Goal: Information Seeking & Learning: Learn about a topic

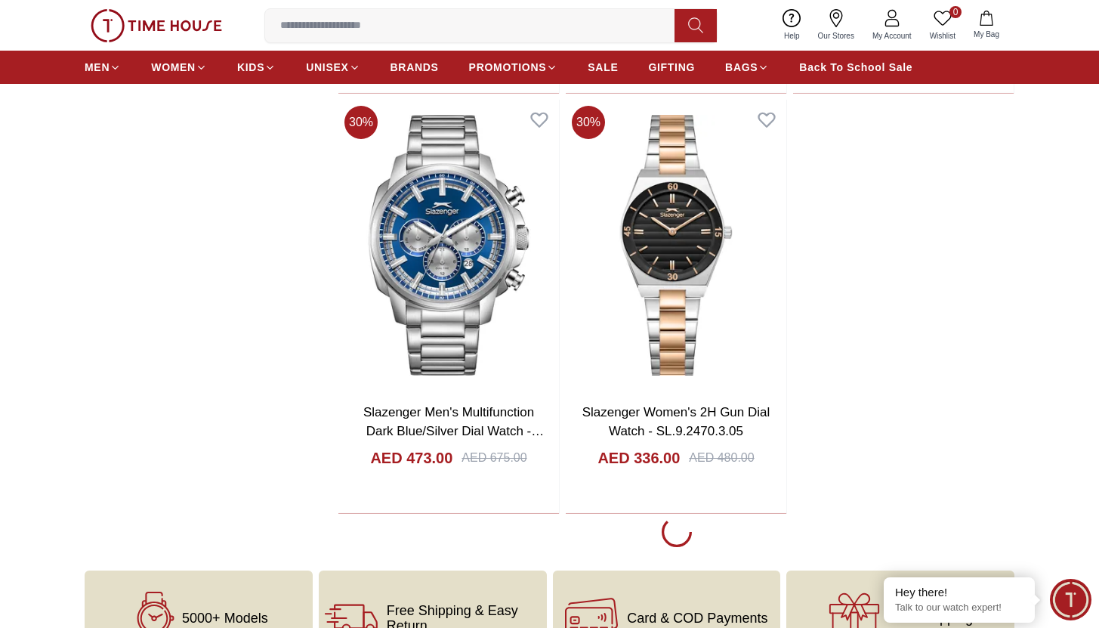
scroll to position [3519, 0]
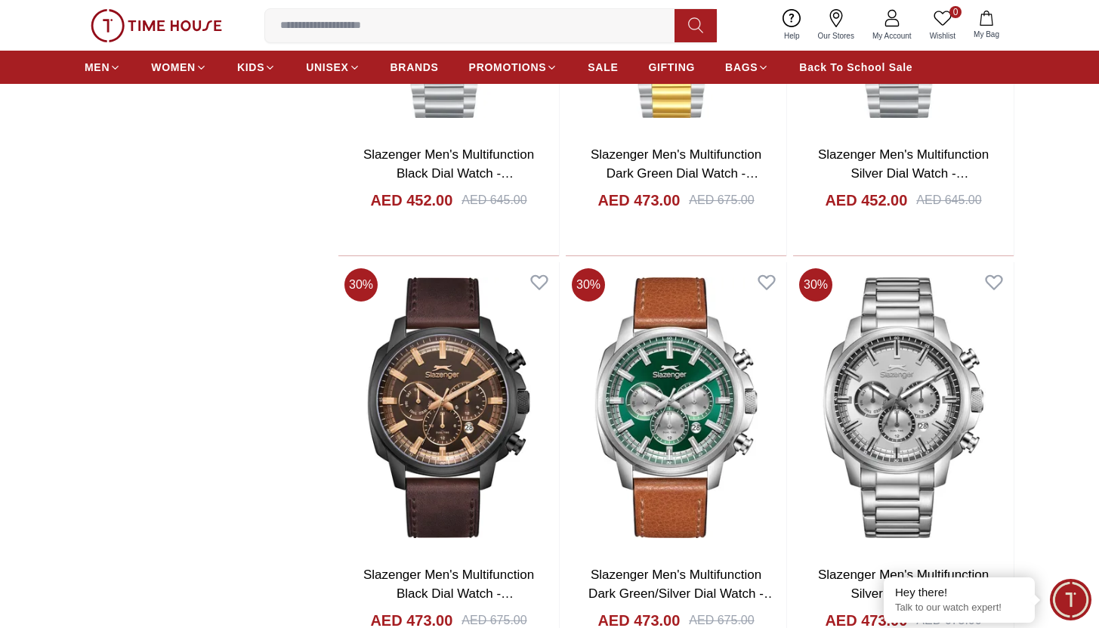
scroll to position [2781, 0]
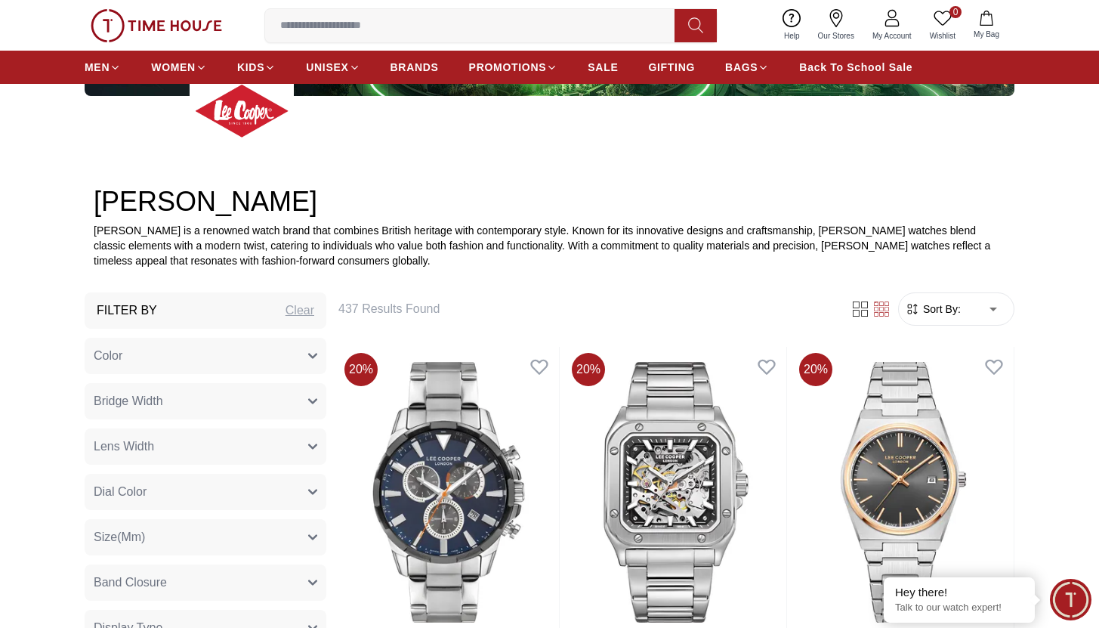
scroll to position [436, 0]
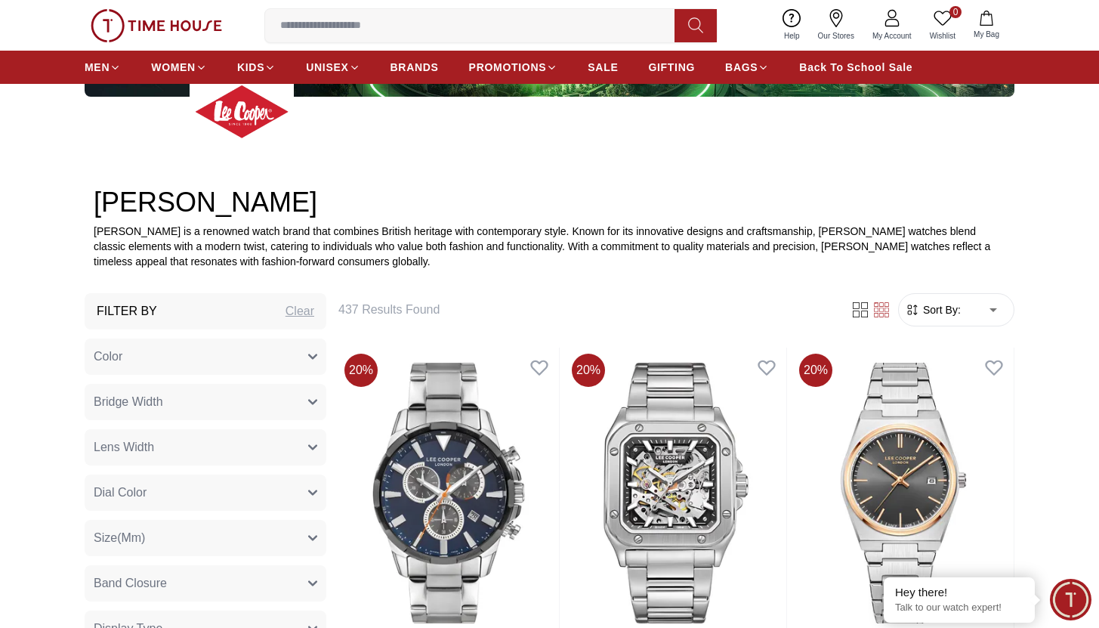
click at [299, 363] on button "Color" at bounding box center [206, 356] width 242 height 36
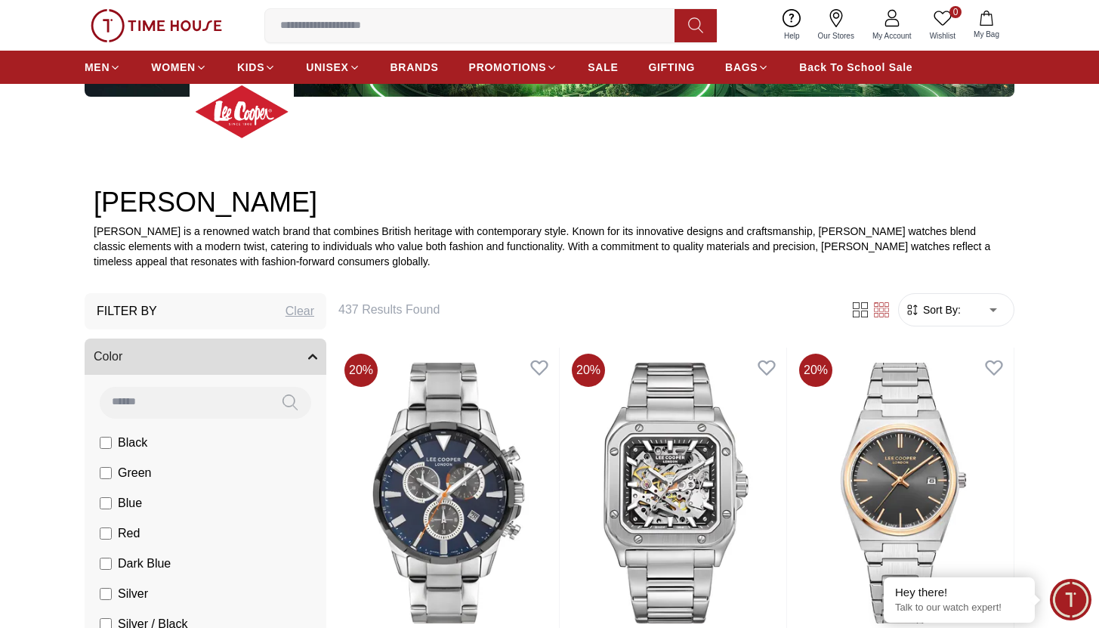
click at [169, 403] on input at bounding box center [184, 402] width 169 height 30
drag, startPoint x: 169, startPoint y: 403, endPoint x: 175, endPoint y: 513, distance: 109.7
click at [175, 513] on div "Black Green Blue Red Dark Blue Silver Silver / Black Rose Gold Grey White Mop S…" at bounding box center [206, 526] width 242 height 302
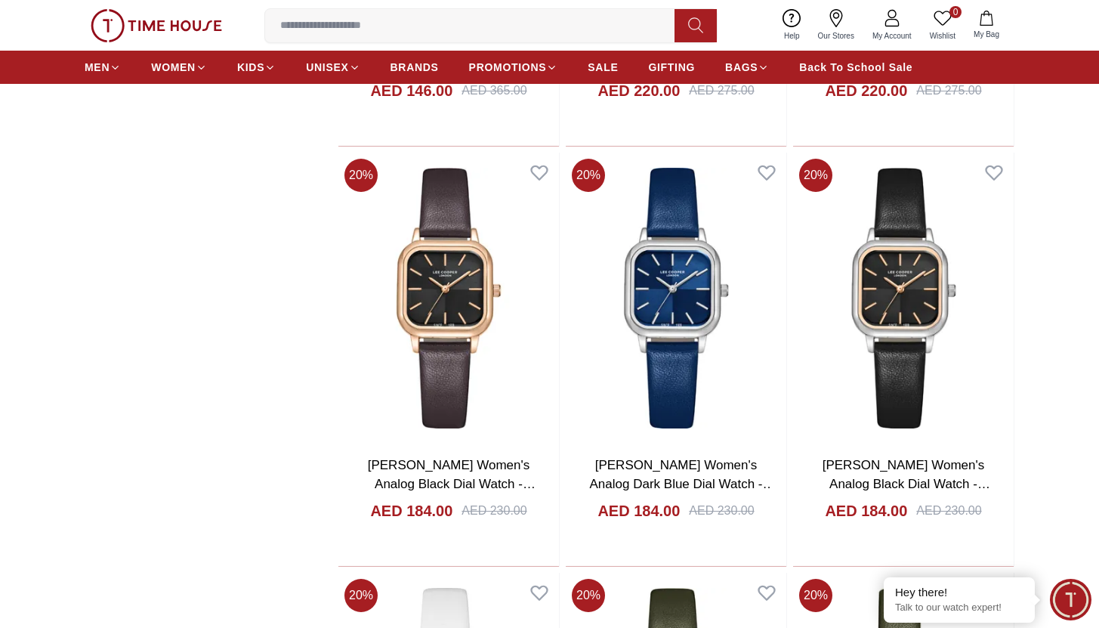
scroll to position [6944, 0]
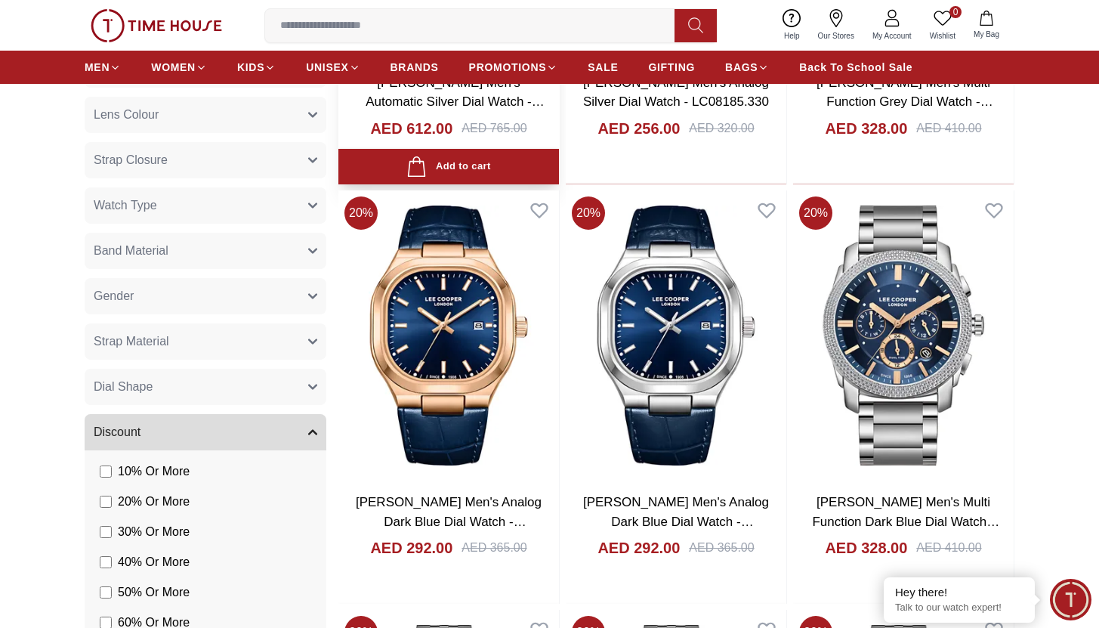
scroll to position [1516, 0]
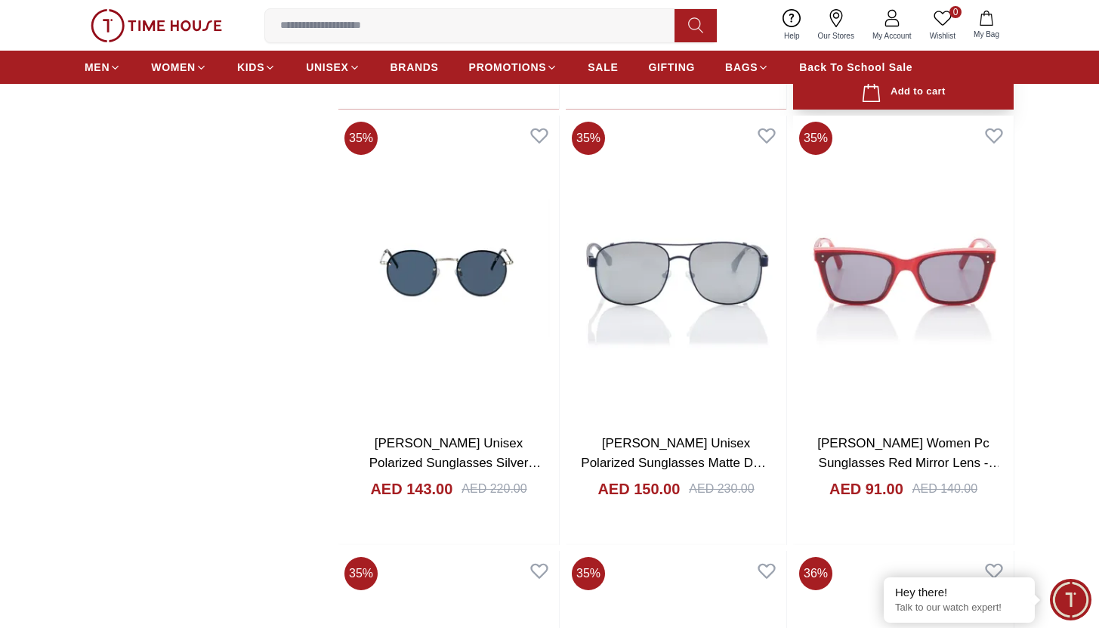
scroll to position [15129, 0]
